Goal: Information Seeking & Learning: Find specific page/section

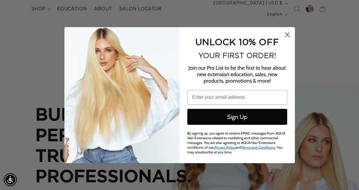
click at [287, 37] on icon "Close dialog" at bounding box center [287, 34] width 4 height 4
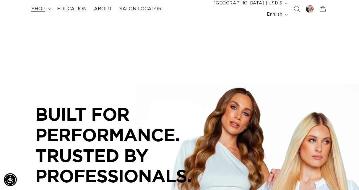
scroll to position [0, 634]
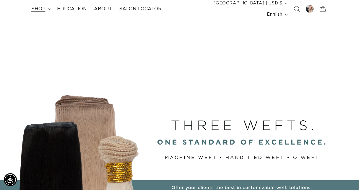
click at [40, 6] on span "shop" at bounding box center [38, 9] width 14 height 6
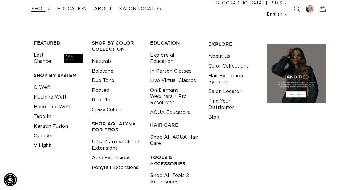
click at [107, 121] on h3 "Shop AquaLyna for Pros" at bounding box center [116, 127] width 49 height 12
click at [100, 121] on h3 "Shop AquaLyna for Pros" at bounding box center [116, 127] width 49 height 12
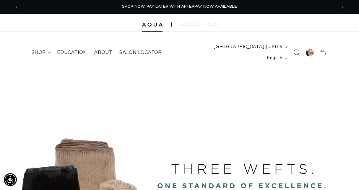
click at [297, 50] on icon "Search" at bounding box center [297, 53] width 6 height 6
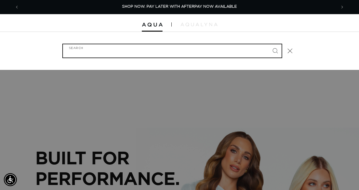
click at [217, 51] on input "Search" at bounding box center [172, 50] width 219 height 13
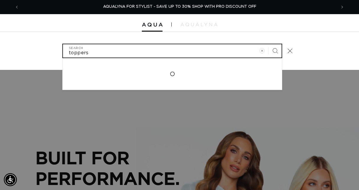
type input "toppers"
click at [268, 44] on button "Search" at bounding box center [274, 50] width 13 height 13
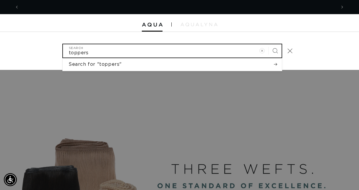
scroll to position [0, 0]
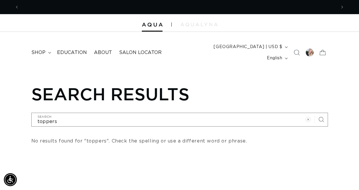
scroll to position [0, 634]
